Goal: Task Accomplishment & Management: Use online tool/utility

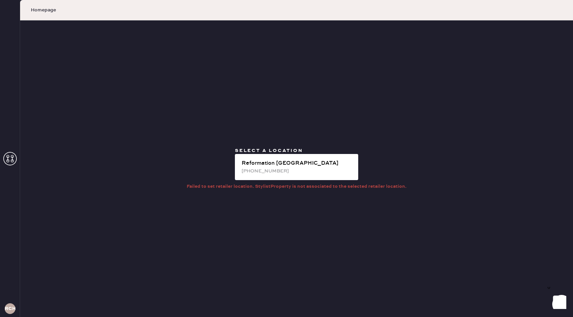
click at [42, 9] on span "Homepage" at bounding box center [43, 10] width 25 height 7
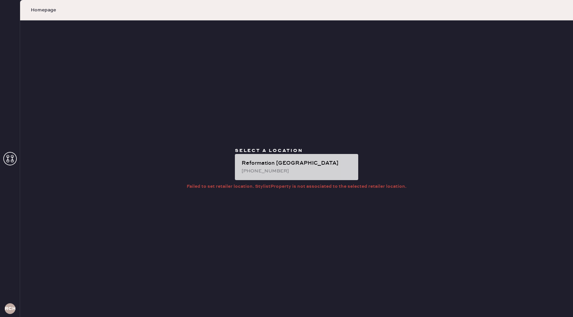
click at [276, 173] on div "[PHONE_NUMBER]" at bounding box center [297, 171] width 111 height 7
click at [244, 161] on div "Reformation [GEOGRAPHIC_DATA]" at bounding box center [297, 163] width 111 height 8
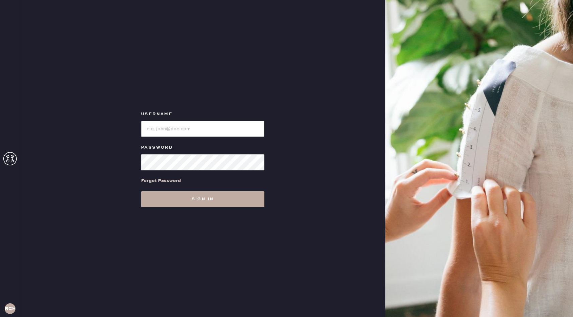
type input "reformationchestnuthill"
click at [212, 201] on button "Sign in" at bounding box center [202, 199] width 123 height 16
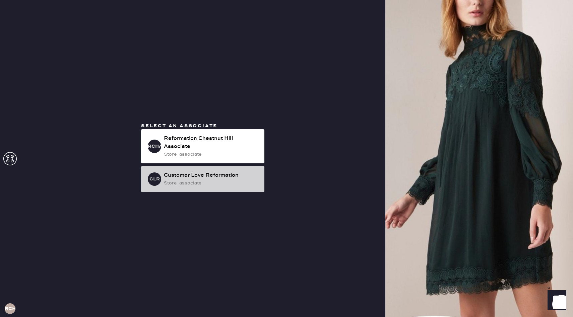
click at [218, 189] on div "CLR Customer Love Reformation store_associate" at bounding box center [202, 179] width 123 height 26
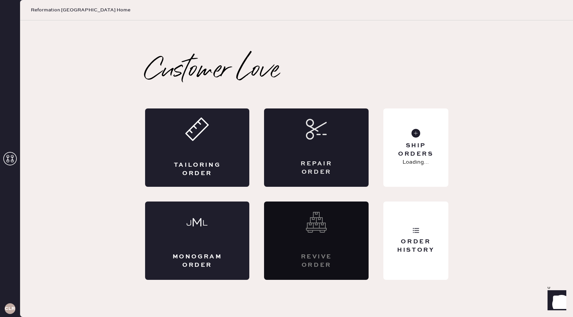
click at [342, 133] on div "Repair Order" at bounding box center [316, 148] width 105 height 78
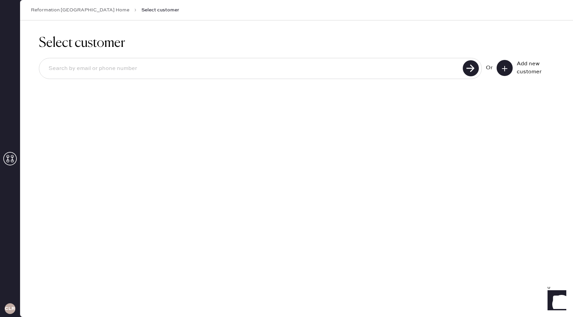
click at [379, 70] on input at bounding box center [251, 68] width 417 height 15
paste input "scarlettcai95@gmail.com"
type input "scarlettcai95@gmail.com"
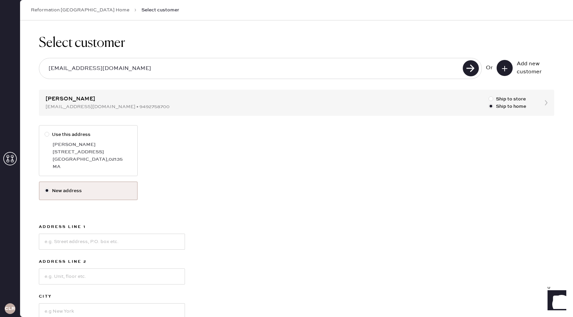
click at [119, 147] on div "Scarlett Cai" at bounding box center [92, 144] width 79 height 7
click at [45, 131] on input "Use this address" at bounding box center [45, 131] width 0 height 0
radio input "true"
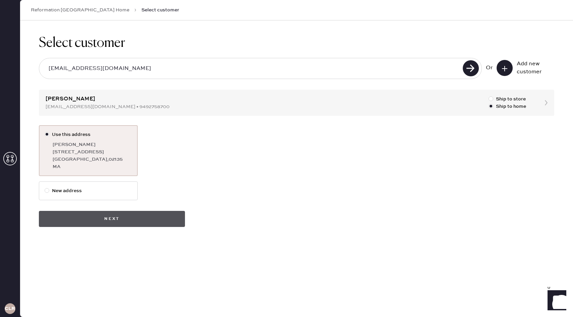
click at [150, 222] on button "Next" at bounding box center [112, 219] width 146 height 16
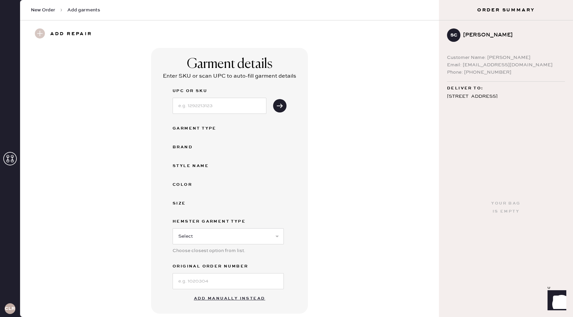
click at [12, 163] on icon at bounding box center [9, 158] width 13 height 13
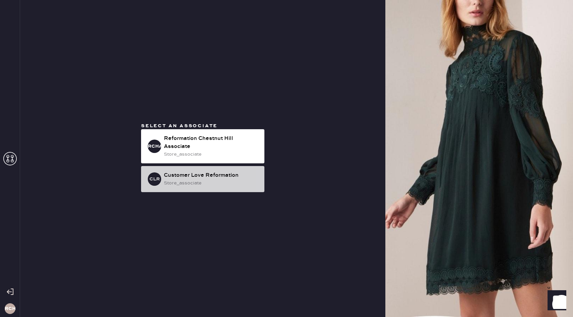
click at [190, 181] on div "store_associate" at bounding box center [211, 183] width 95 height 7
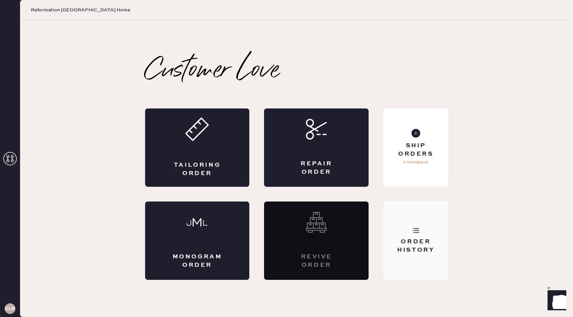
click at [415, 230] on use at bounding box center [416, 230] width 6 height 5
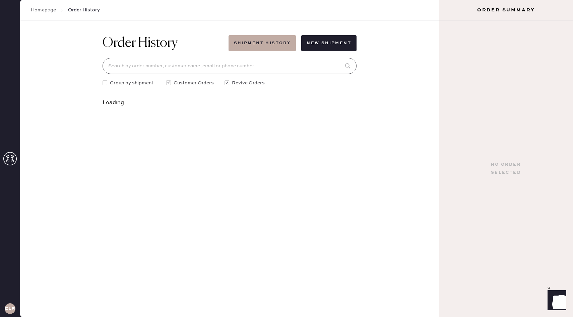
click at [196, 67] on input at bounding box center [230, 66] width 254 height 16
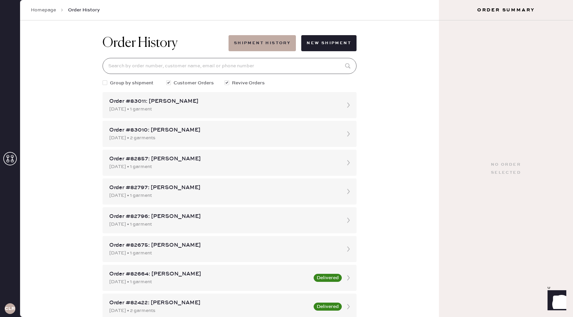
paste input "scarlettcai95@gmail.com"
type input "scarlettcai95@gmail.com"
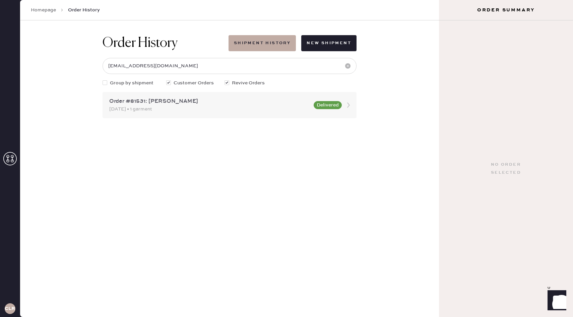
click at [259, 107] on div "08/09/2025 • 1 garment" at bounding box center [209, 109] width 200 height 7
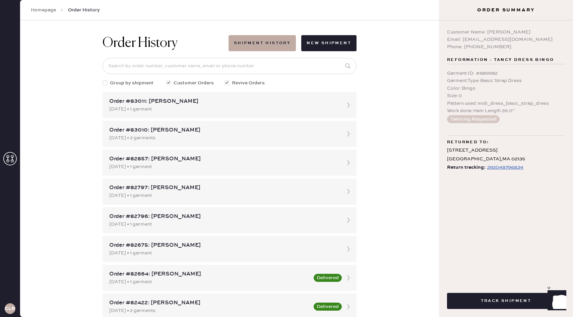
click at [479, 119] on button "Tailoring Requested" at bounding box center [473, 119] width 53 height 8
drag, startPoint x: 509, startPoint y: 198, endPoint x: 476, endPoint y: 192, distance: 33.4
click at [476, 192] on div "Customer Name: Scarlett Cai Email: scarlettcai95@gmail.com Phone: 9492758700 Re…" at bounding box center [506, 149] width 134 height 259
click at [510, 193] on div "Customer Name: Scarlett Cai Email: scarlettcai95@gmail.com Phone: 9492758700 Re…" at bounding box center [506, 149] width 134 height 259
click at [510, 167] on div "392048796834" at bounding box center [505, 167] width 37 height 8
